Goal: Book appointment/travel/reservation

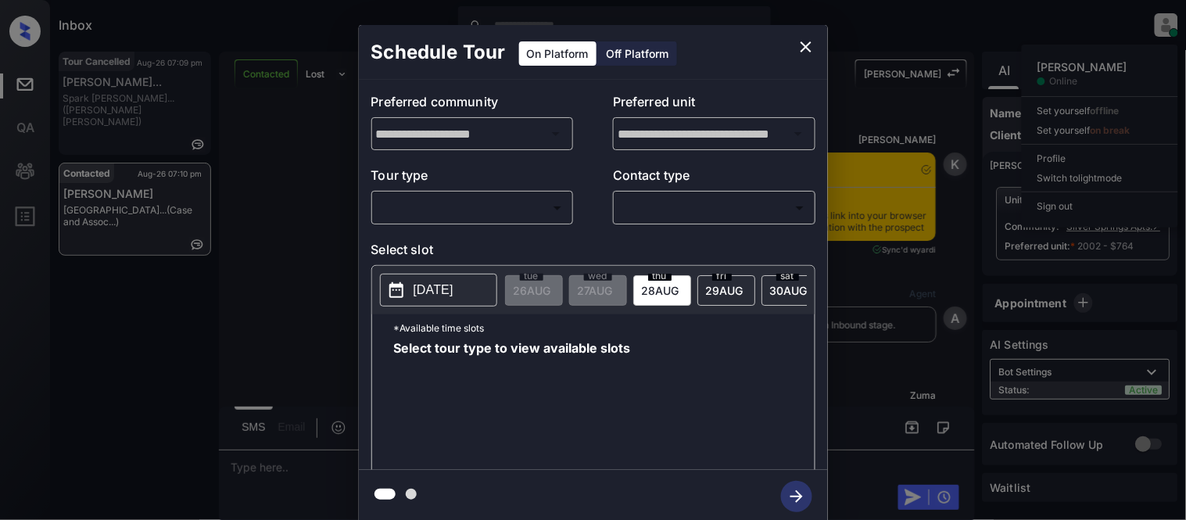
scroll to position [2694, 0]
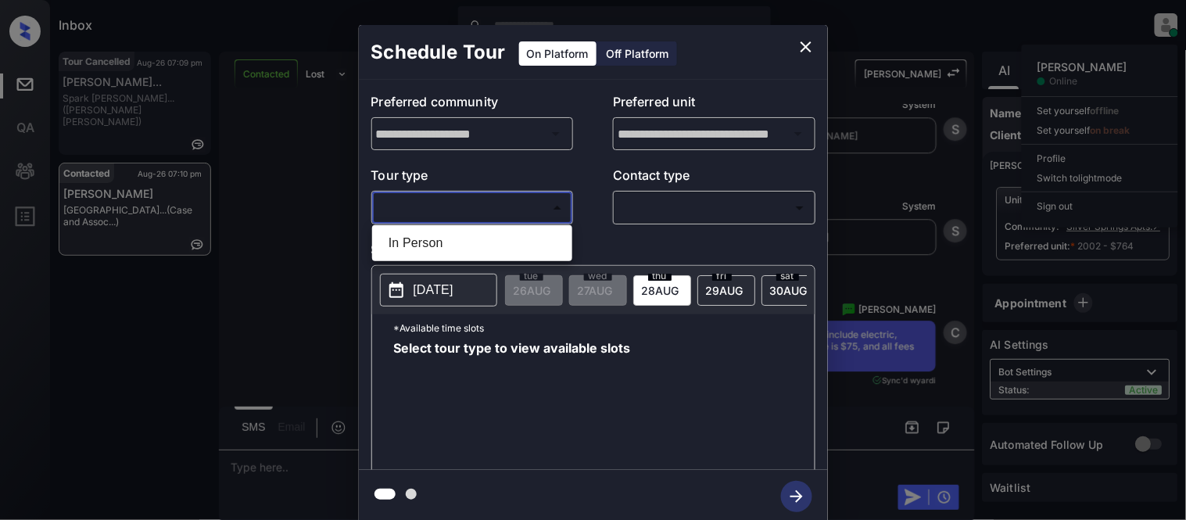
click at [477, 208] on body "Inbox [PERSON_NAME] Cataag Online Set yourself offline Set yourself on break Pr…" at bounding box center [593, 260] width 1186 height 520
click at [466, 243] on li "In Person" at bounding box center [472, 243] width 192 height 28
type input "********"
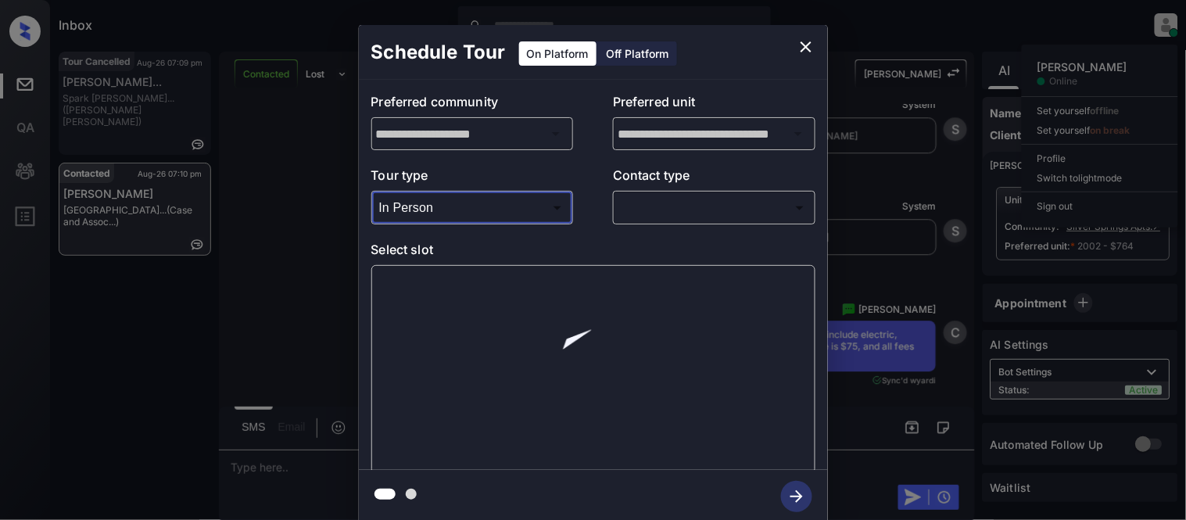
click at [651, 199] on body "Inbox [PERSON_NAME] Cataag Online Set yourself offline Set yourself on break Pr…" at bounding box center [593, 260] width 1186 height 520
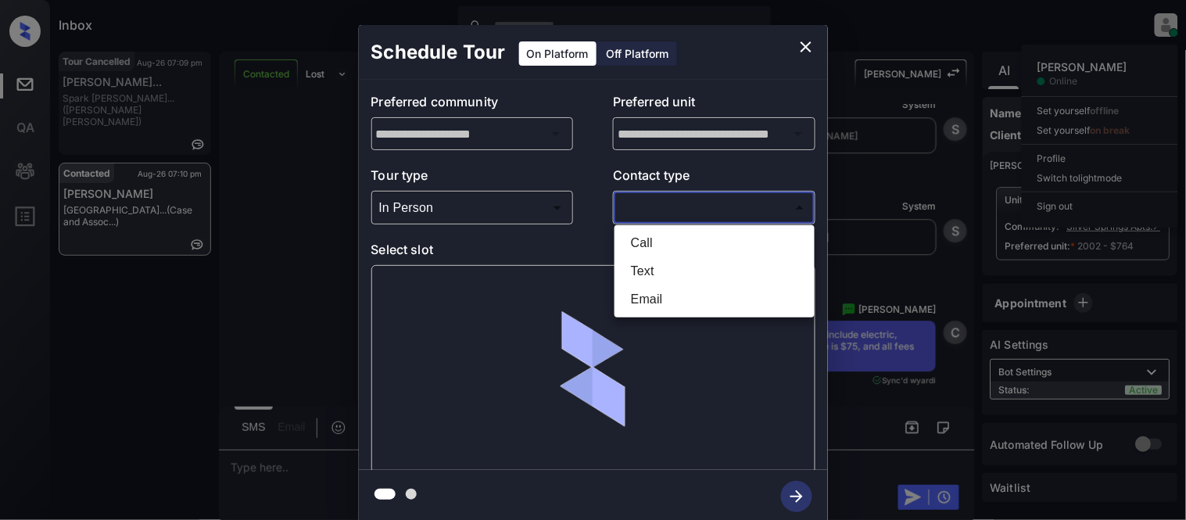
click at [646, 277] on li "Text" at bounding box center [714, 271] width 192 height 28
type input "****"
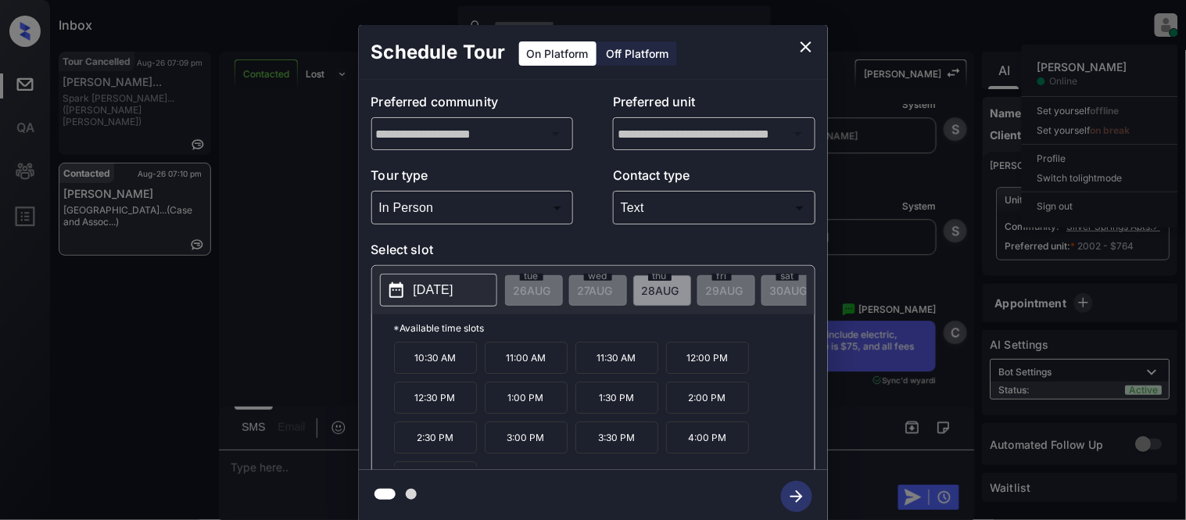
click at [453, 295] on p "[DATE]" at bounding box center [433, 290] width 40 height 19
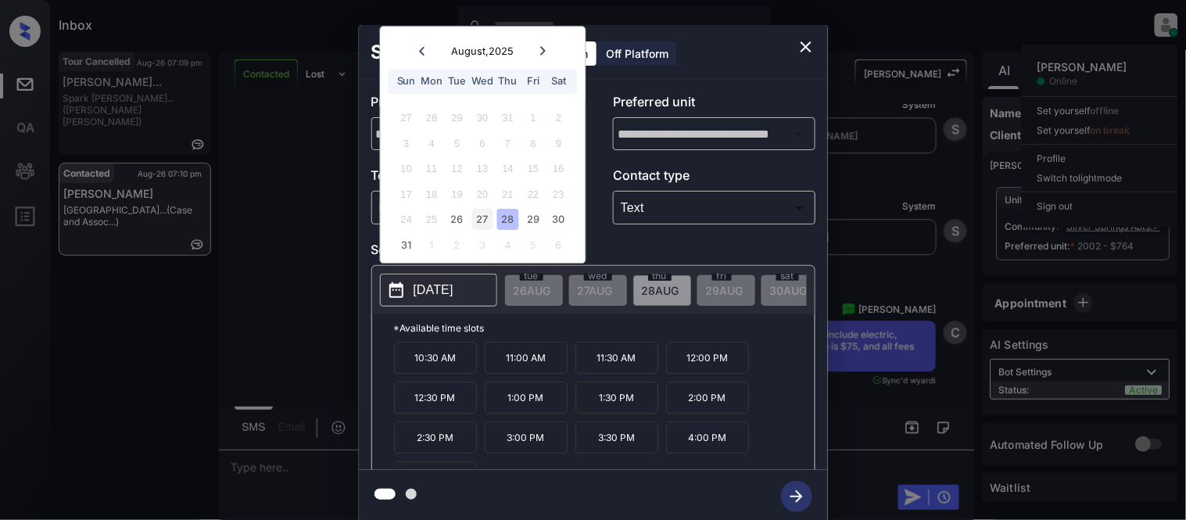
click at [487, 217] on div "27" at bounding box center [482, 219] width 21 height 21
click at [461, 220] on div "26" at bounding box center [456, 219] width 21 height 21
click at [480, 220] on div "27" at bounding box center [482, 219] width 21 height 21
click at [447, 222] on div "26" at bounding box center [456, 219] width 21 height 21
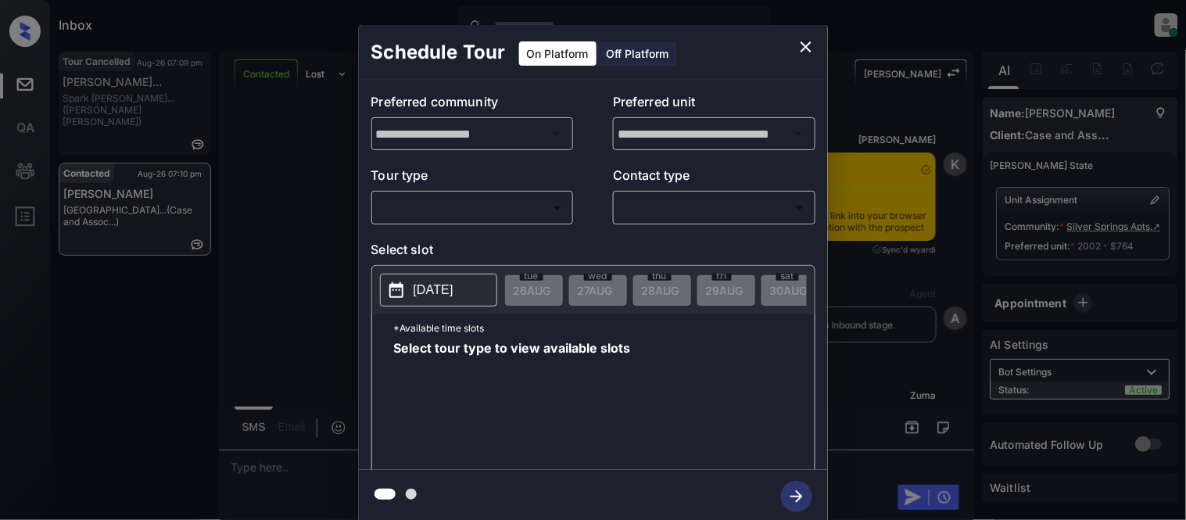
click at [511, 217] on body "Inbox [PERSON_NAME] Cataag Online Set yourself offline Set yourself on break Pr…" at bounding box center [593, 260] width 1186 height 520
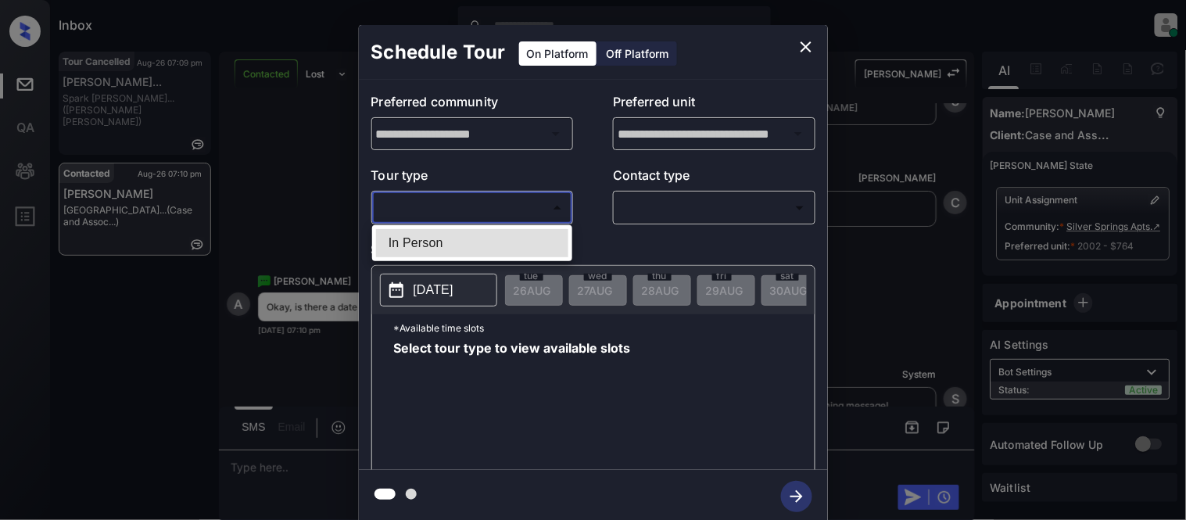
click at [483, 236] on li "In Person" at bounding box center [472, 243] width 192 height 28
type input "********"
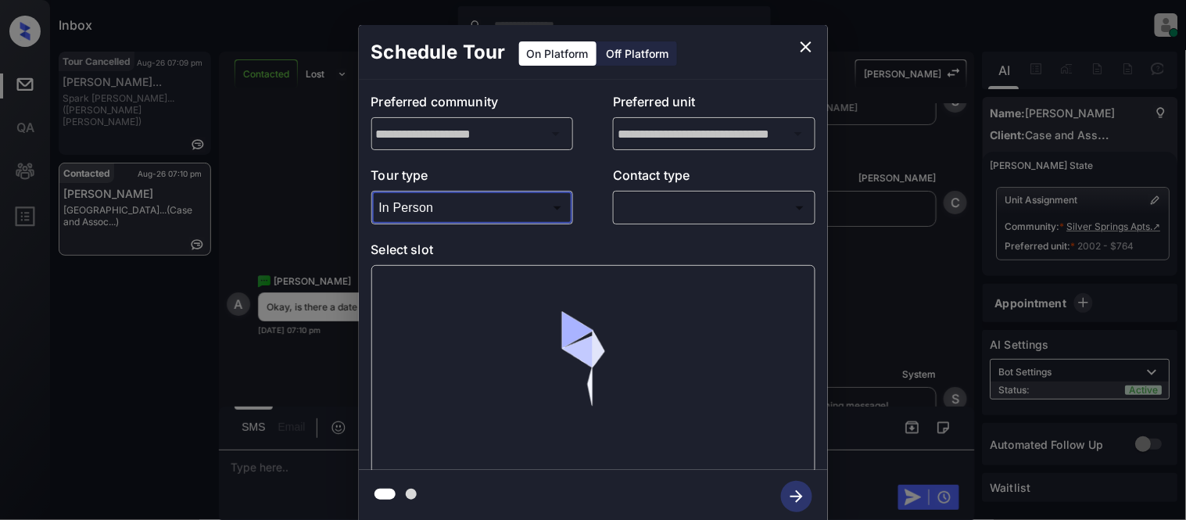
click at [637, 205] on body "Inbox [PERSON_NAME] Cataag Online Set yourself offline Set yourself on break Pr…" at bounding box center [593, 260] width 1186 height 520
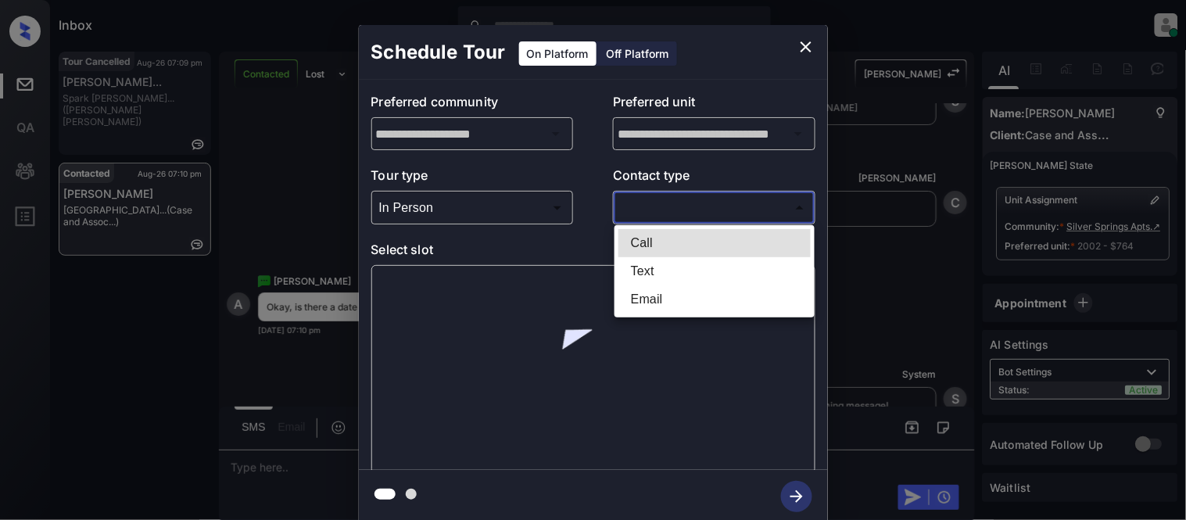
click at [632, 274] on li "Text" at bounding box center [714, 271] width 192 height 28
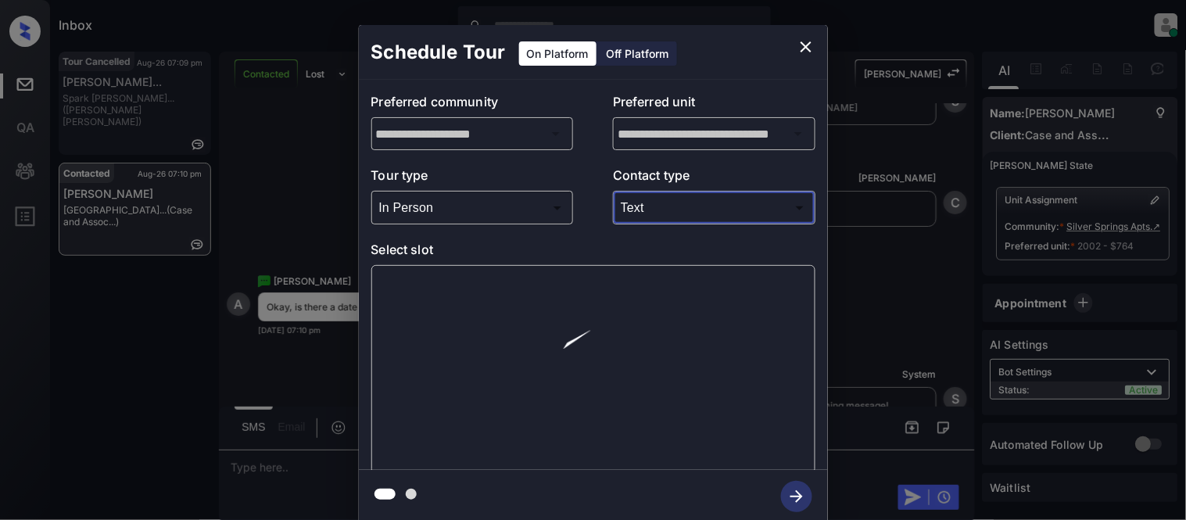
type input "****"
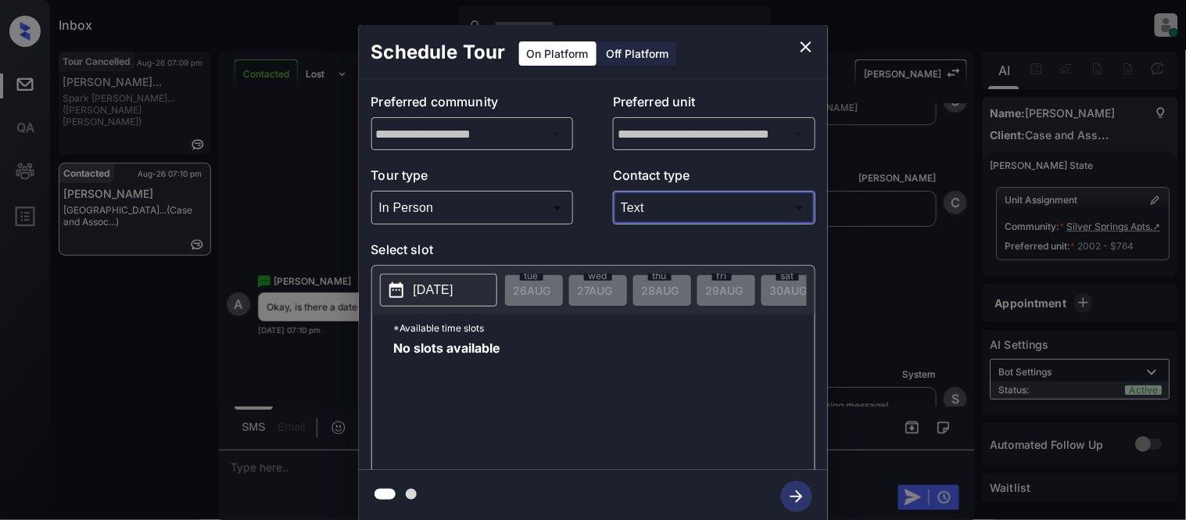
click at [453, 291] on p "[DATE]" at bounding box center [433, 290] width 40 height 19
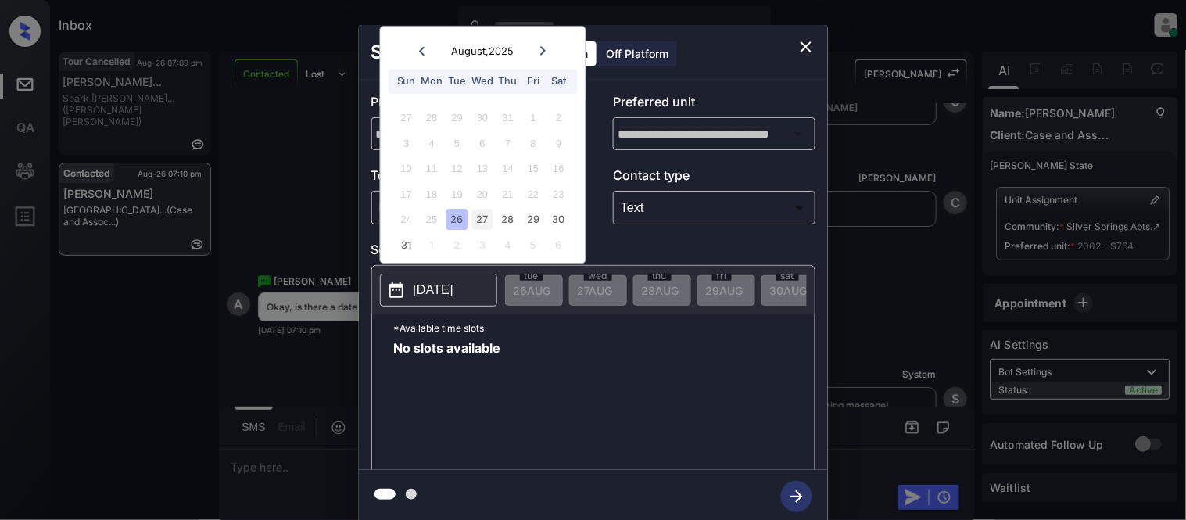
click at [481, 220] on div "27" at bounding box center [482, 219] width 21 height 21
click at [506, 220] on div "28" at bounding box center [507, 219] width 21 height 21
click at [542, 219] on div "29" at bounding box center [533, 219] width 21 height 21
click at [555, 219] on div "30" at bounding box center [558, 219] width 21 height 21
click at [814, 44] on icon "close" at bounding box center [805, 47] width 19 height 19
